Goal: Transaction & Acquisition: Subscribe to service/newsletter

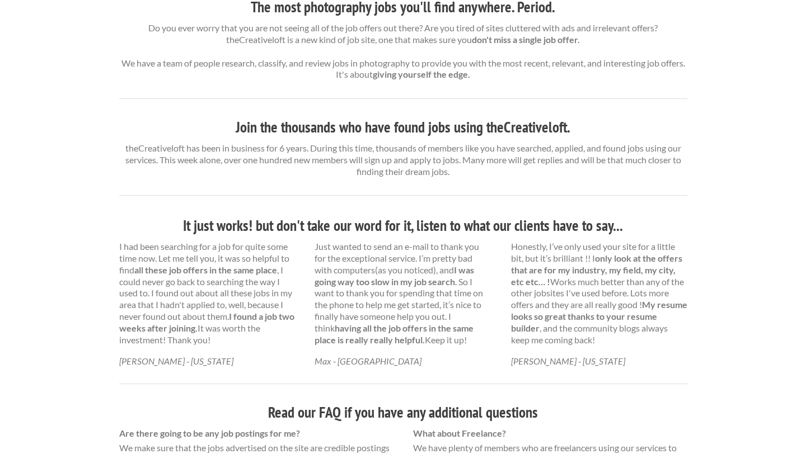
scroll to position [712, 0]
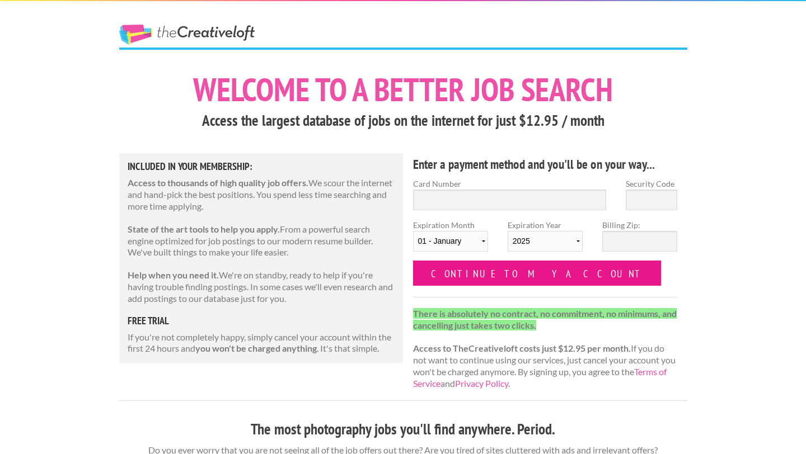
click at [526, 282] on input "Continue to my account" at bounding box center [537, 273] width 249 height 25
